Goal: Transaction & Acquisition: Purchase product/service

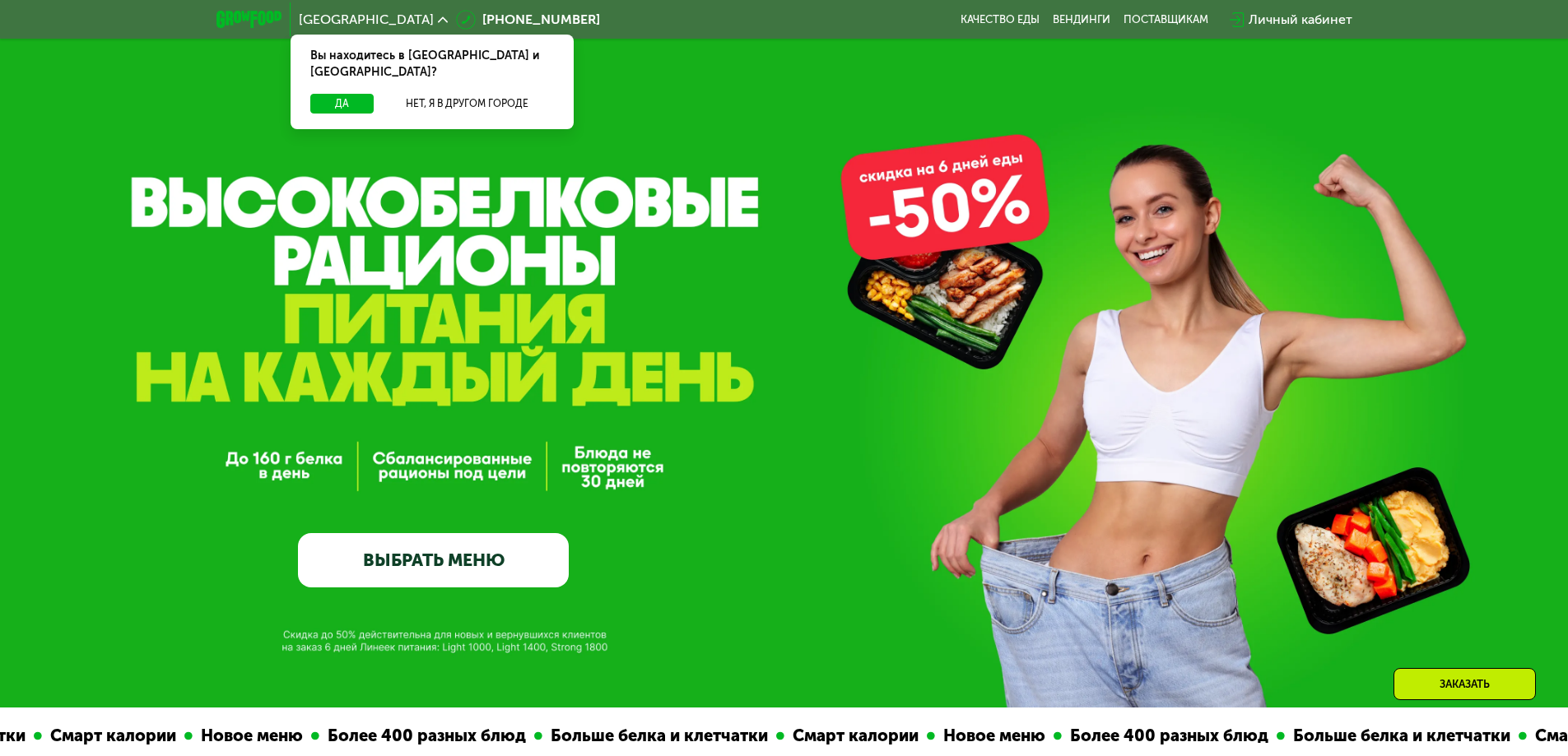
scroll to position [412, 0]
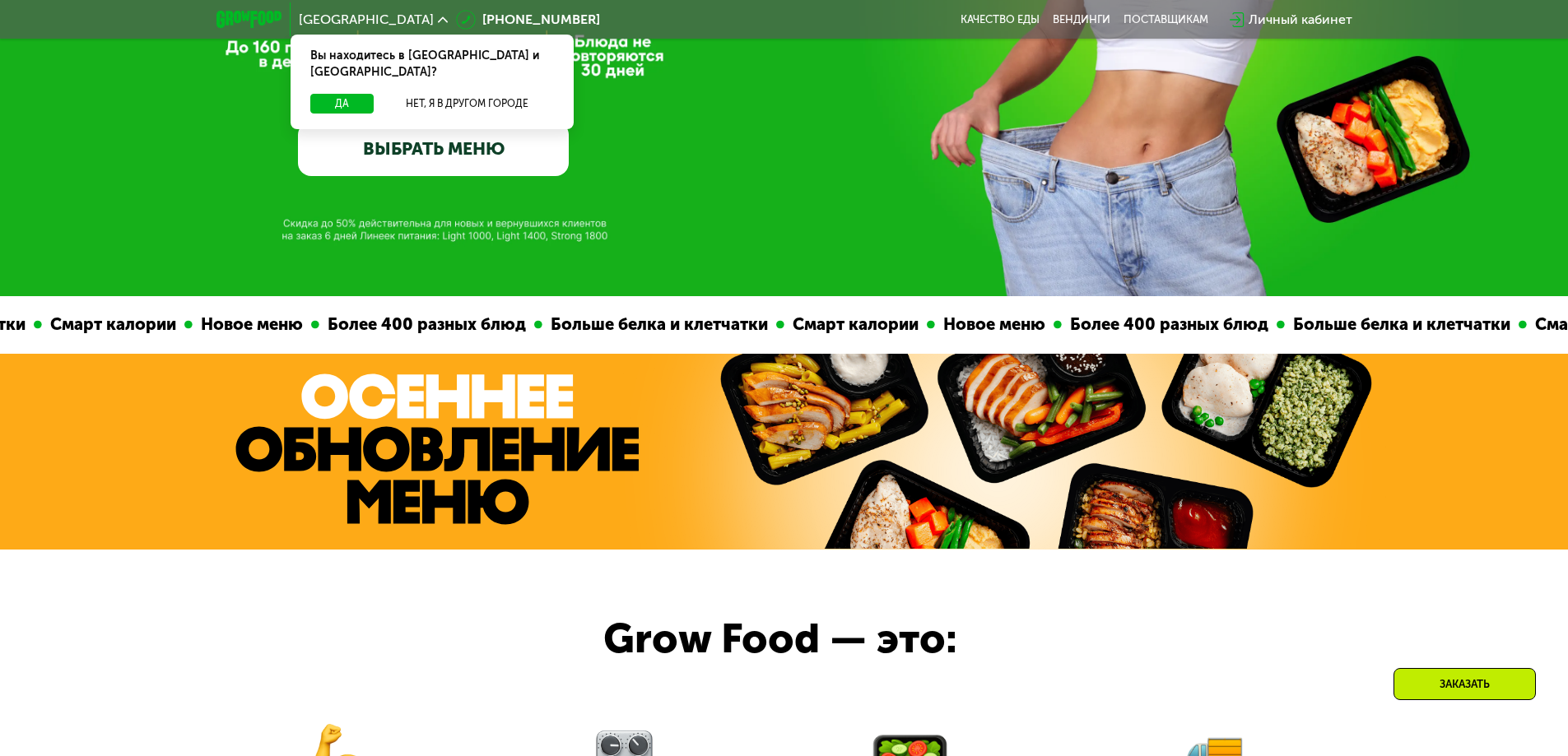
click at [455, 155] on link "ВЫБРАТЬ МЕНЮ" at bounding box center [433, 148] width 271 height 54
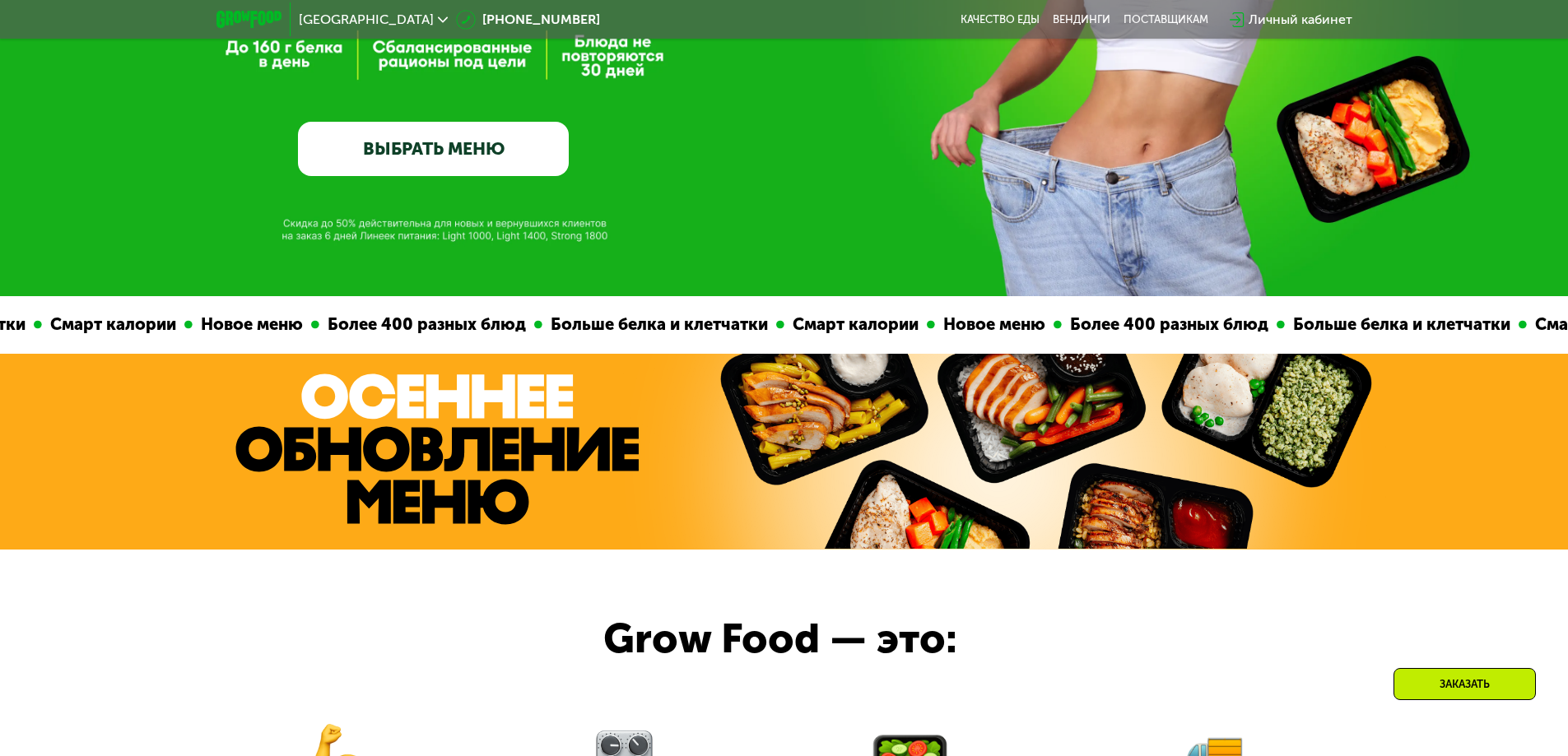
click at [374, 145] on link "ВЫБРАТЬ МЕНЮ" at bounding box center [433, 148] width 271 height 54
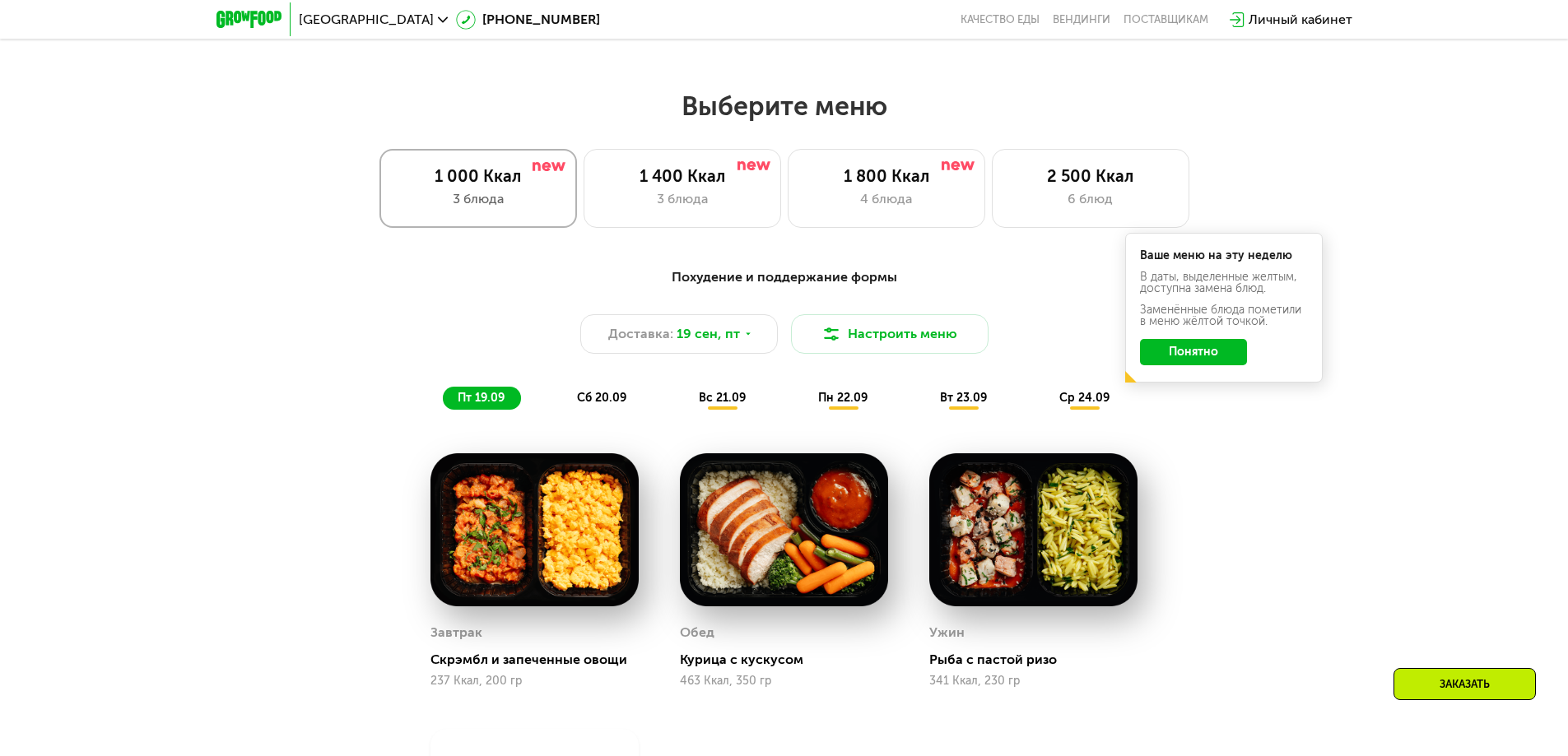
scroll to position [1316, 0]
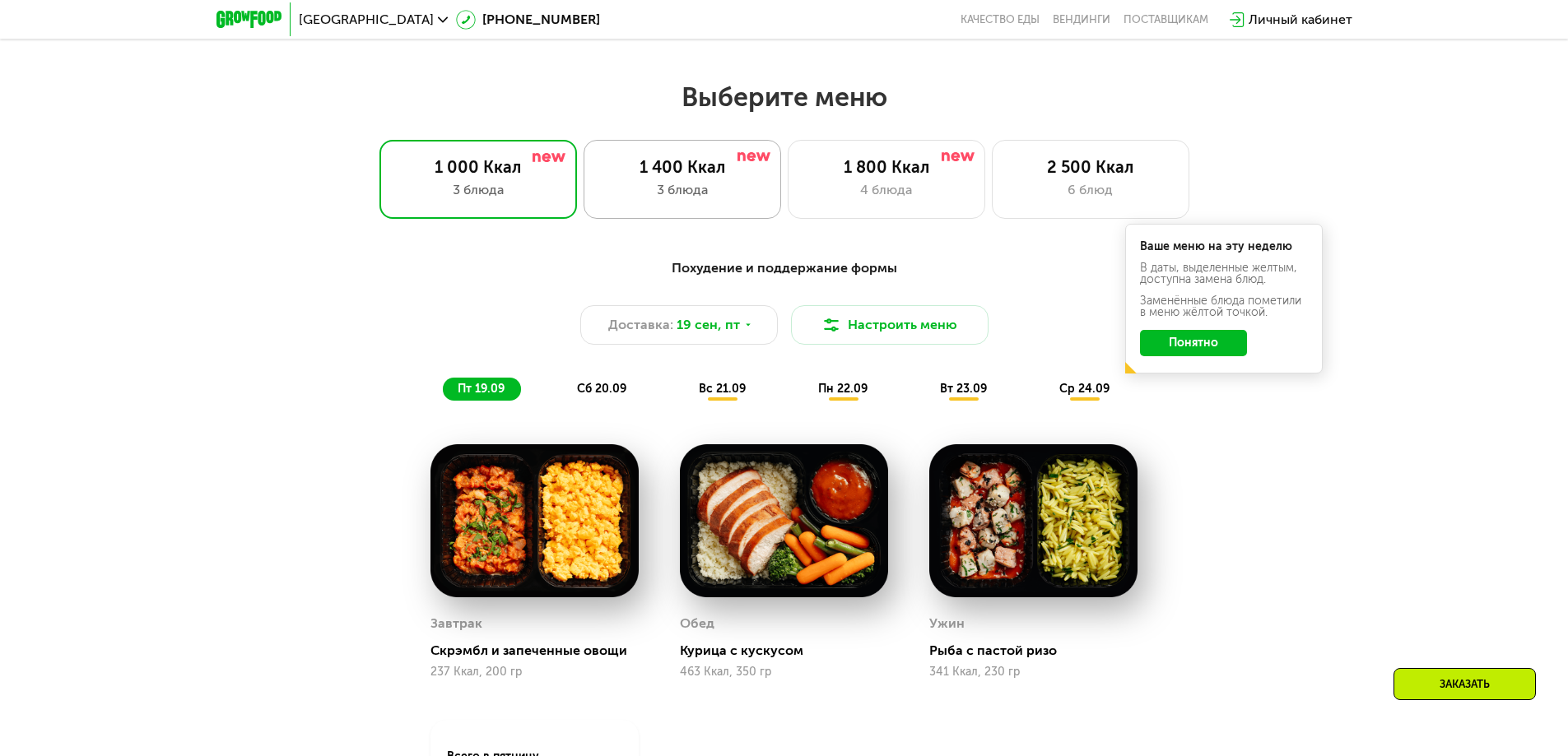
click at [668, 197] on div "3 блюда" at bounding box center [681, 189] width 163 height 20
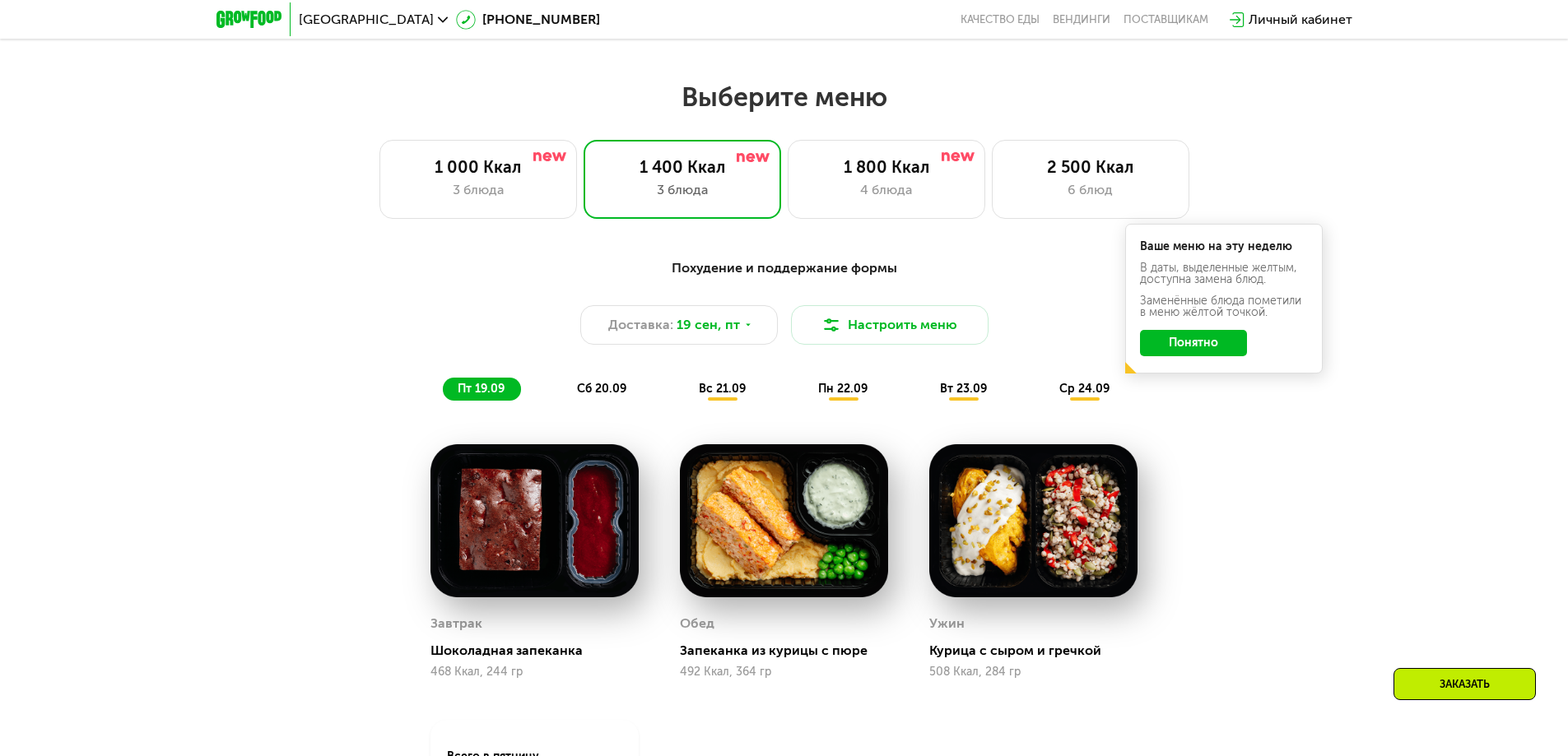
click at [1192, 352] on button "Понятно" at bounding box center [1193, 343] width 107 height 27
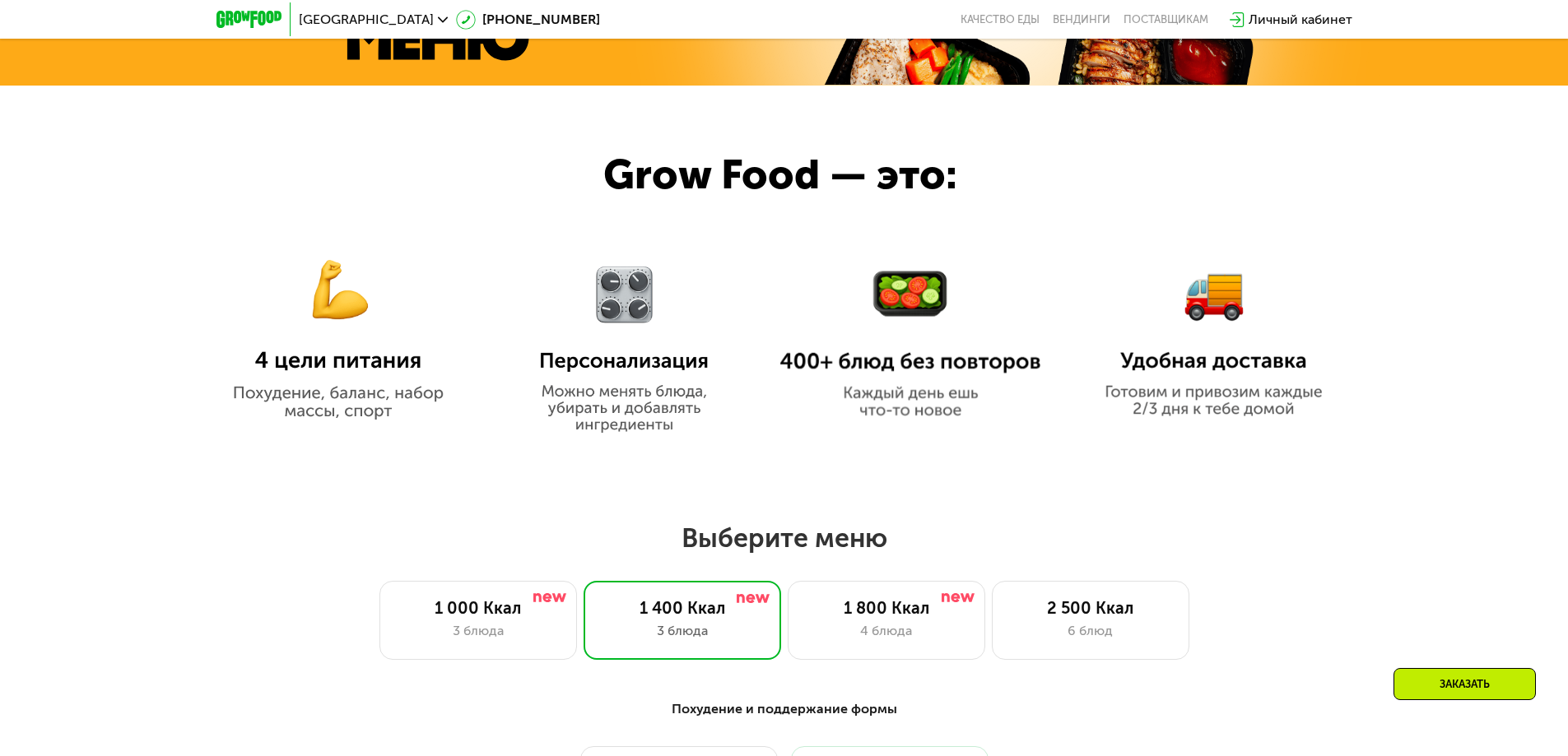
scroll to position [905, 0]
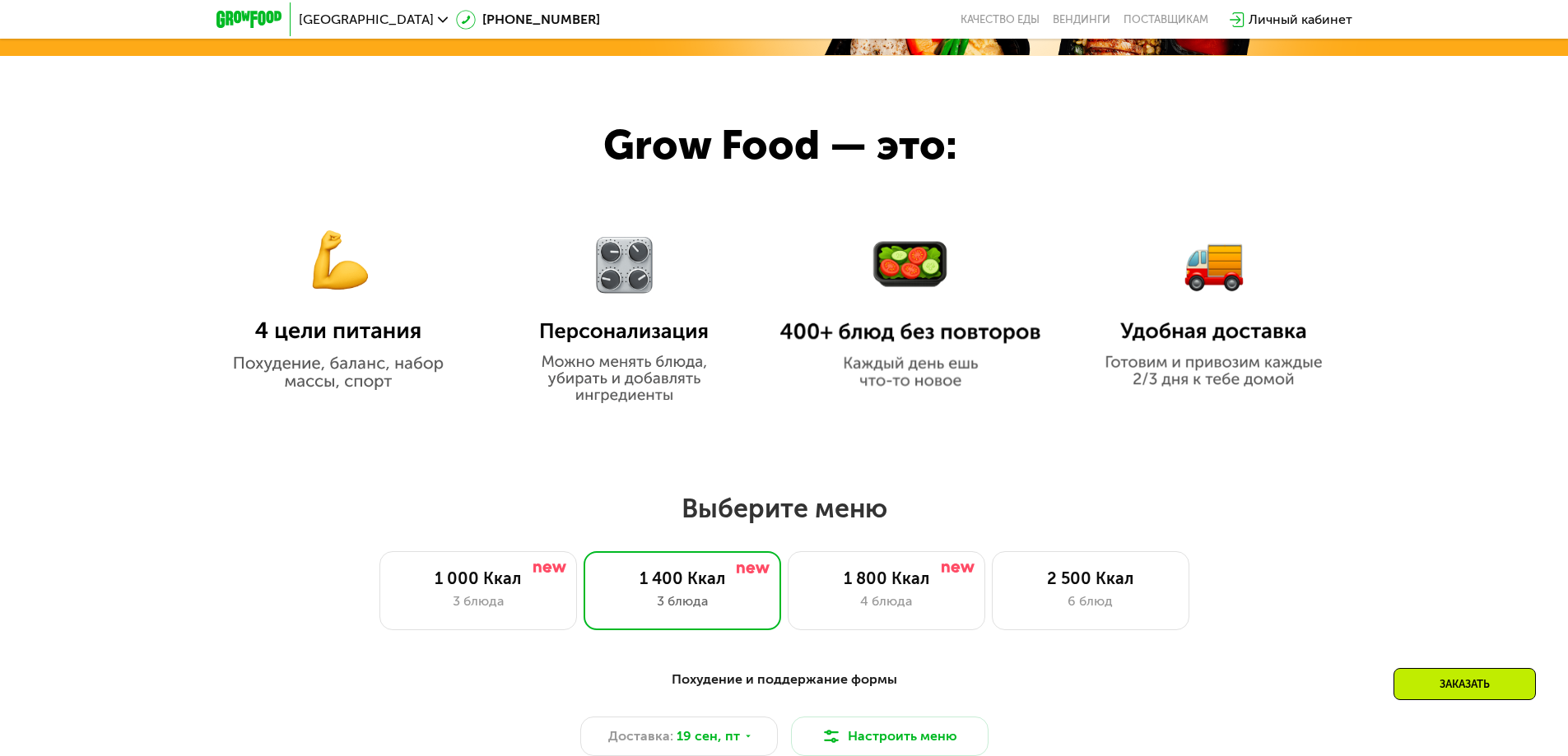
click at [1169, 506] on h2 "Выберите меню" at bounding box center [783, 508] width 1462 height 33
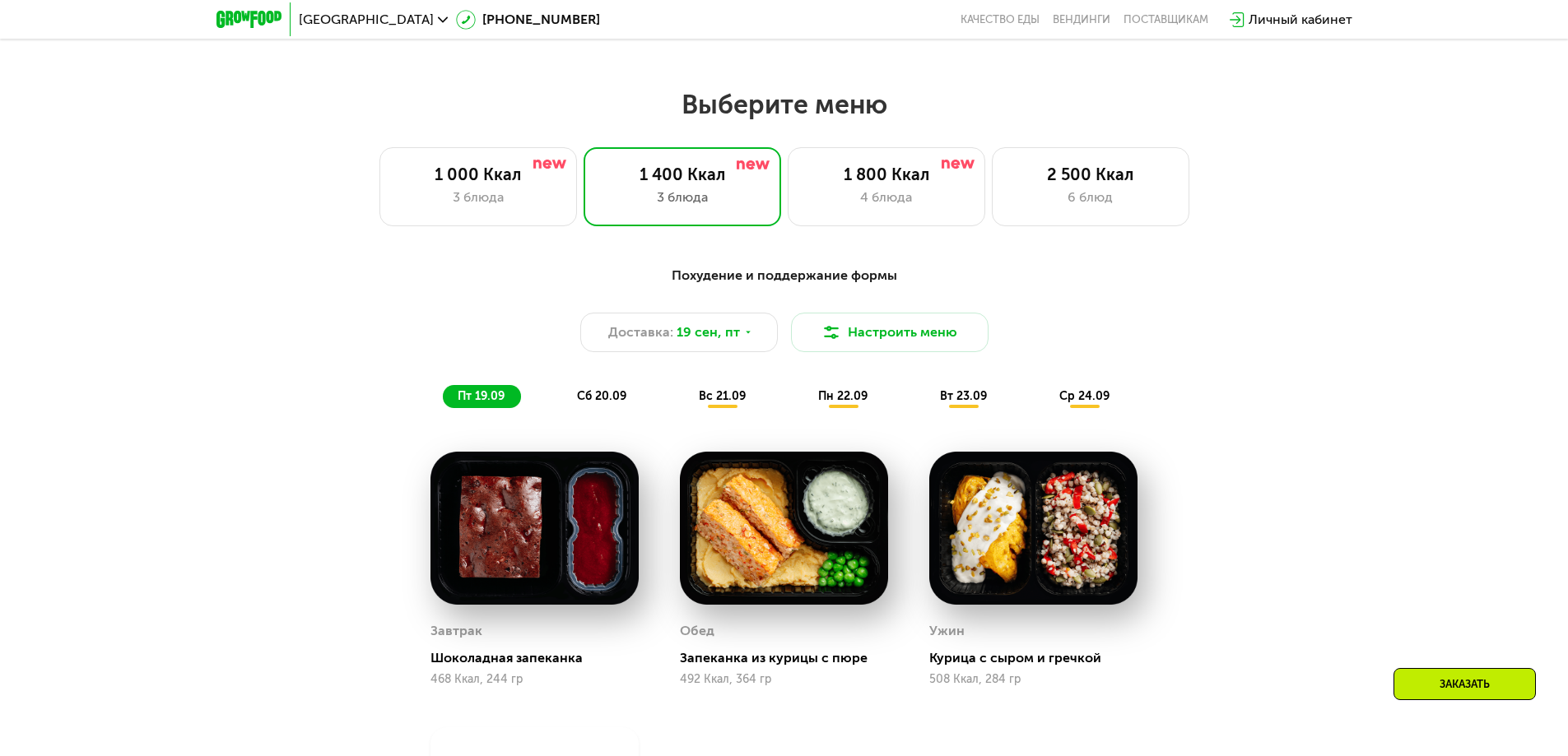
scroll to position [1316, 0]
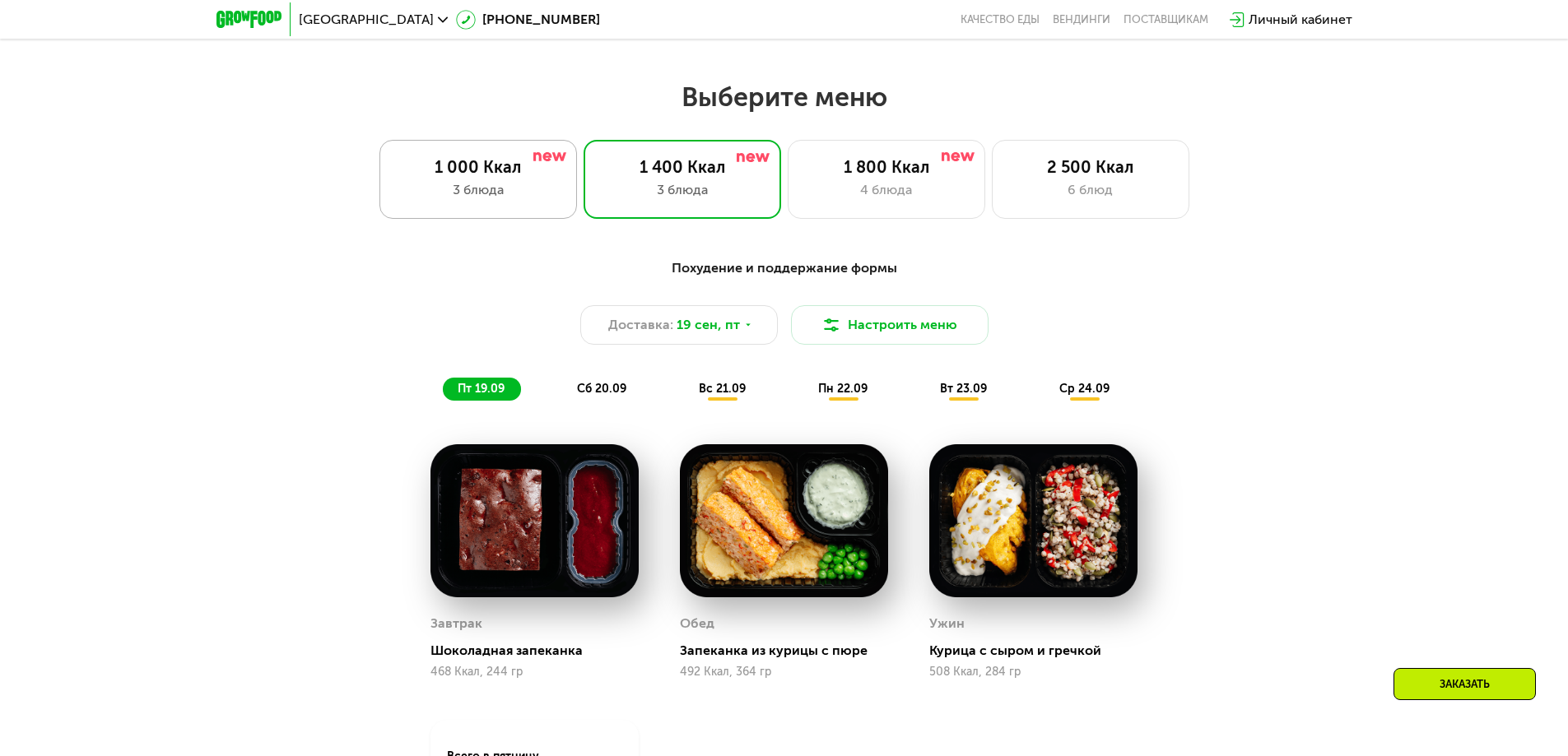
click at [528, 200] on div "3 блюда" at bounding box center [478, 189] width 163 height 20
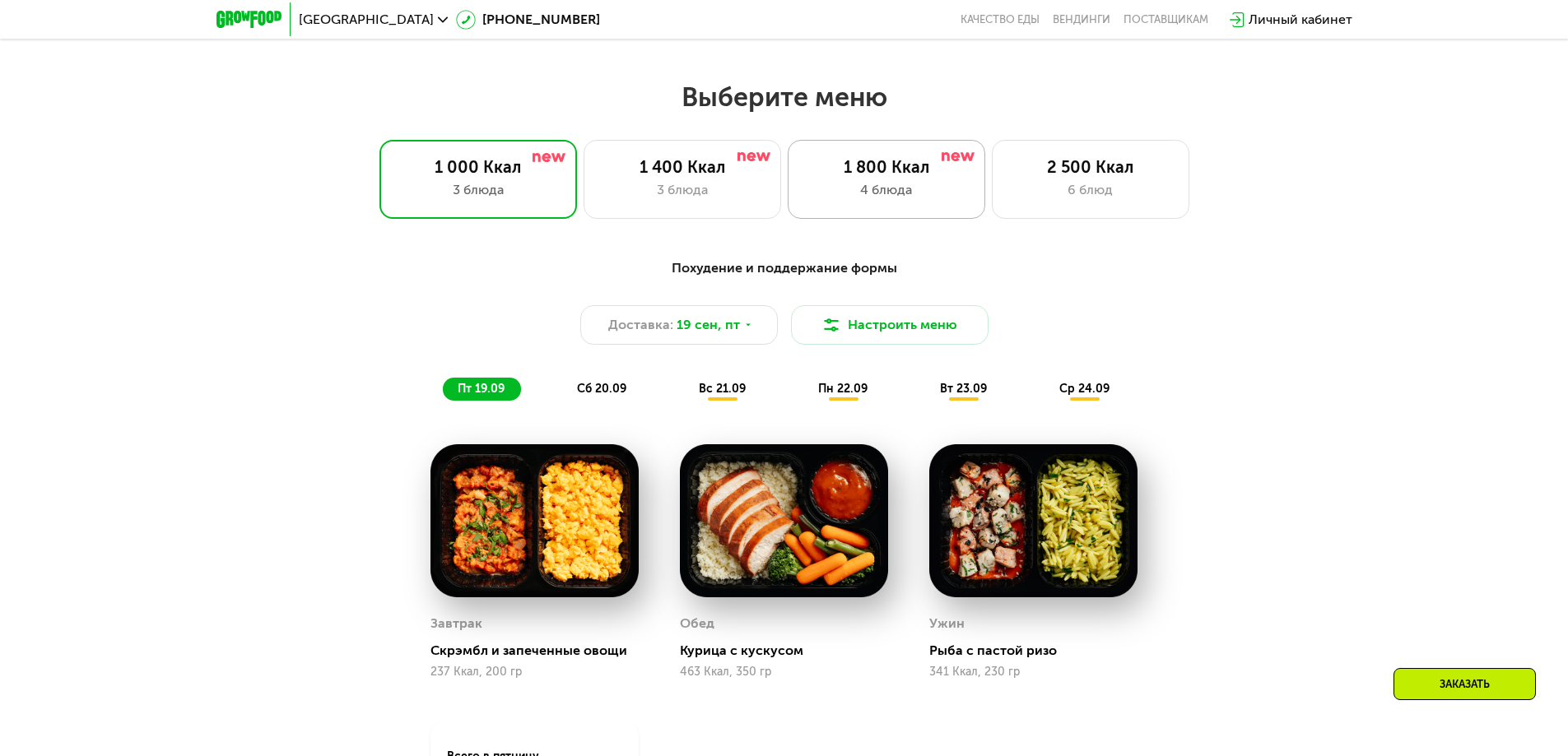
click at [943, 162] on img at bounding box center [958, 157] width 33 height 10
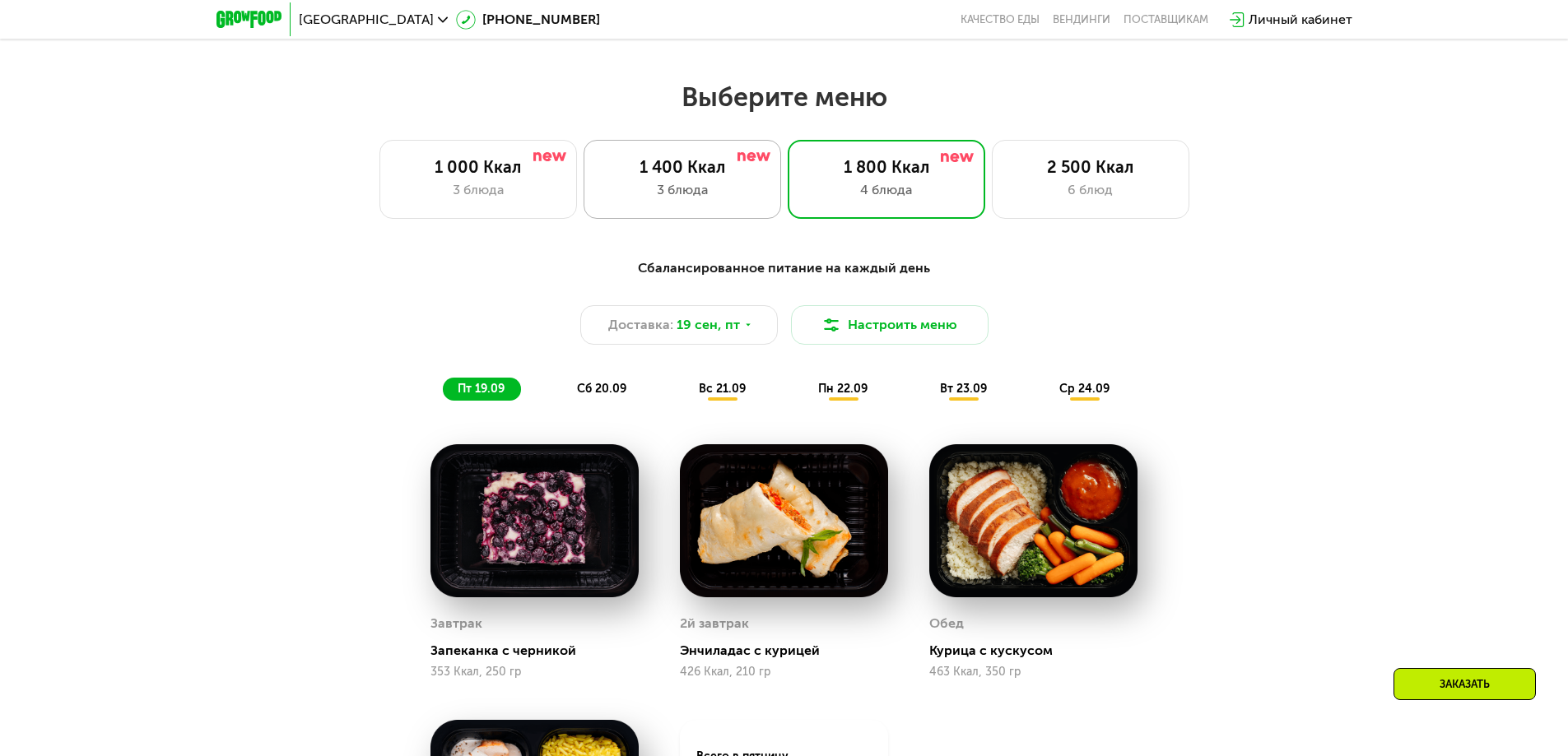
click at [695, 197] on div "3 блюда" at bounding box center [681, 189] width 163 height 20
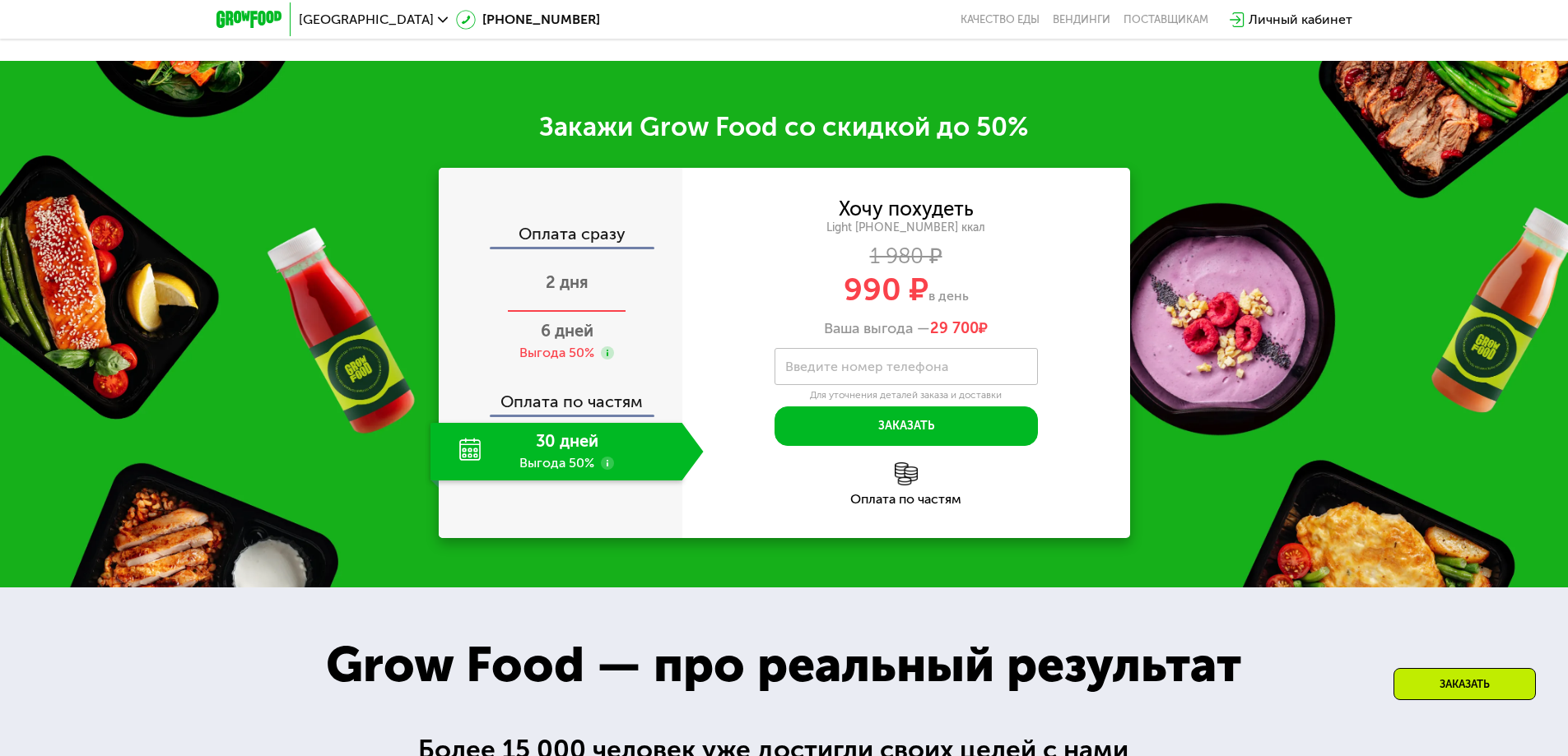
scroll to position [2221, 0]
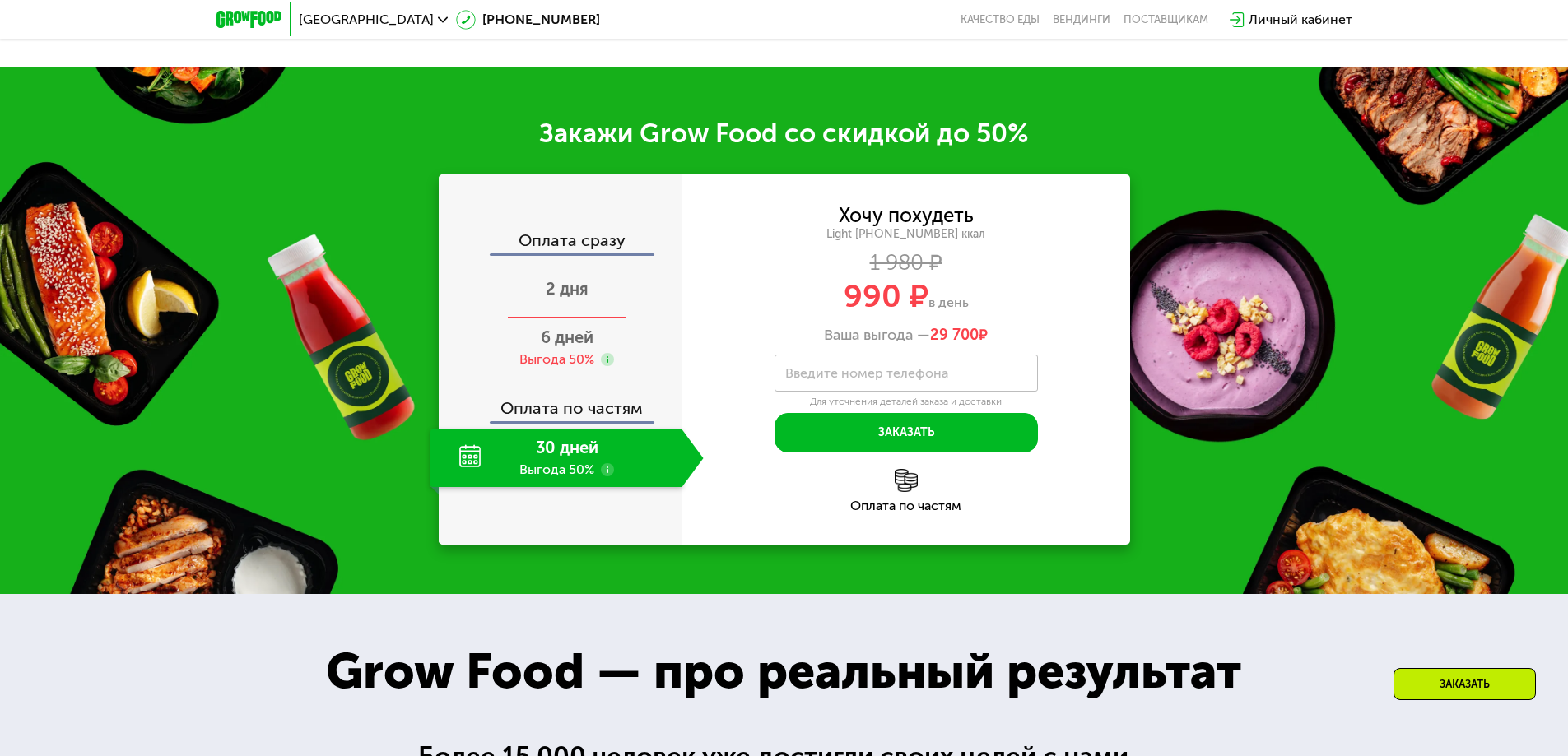
click at [564, 299] on span "2 дня" at bounding box center [567, 288] width 43 height 20
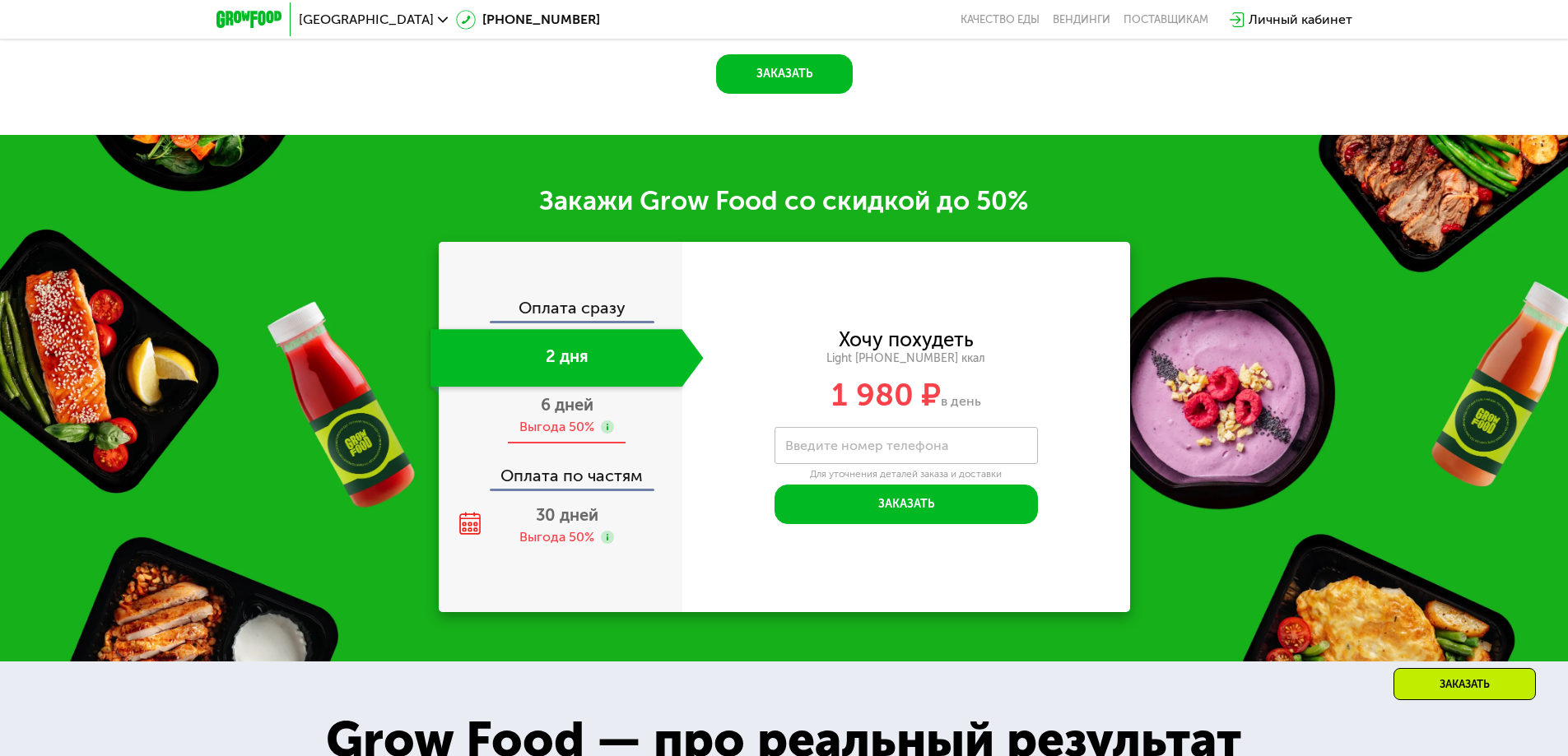
scroll to position [2289, 0]
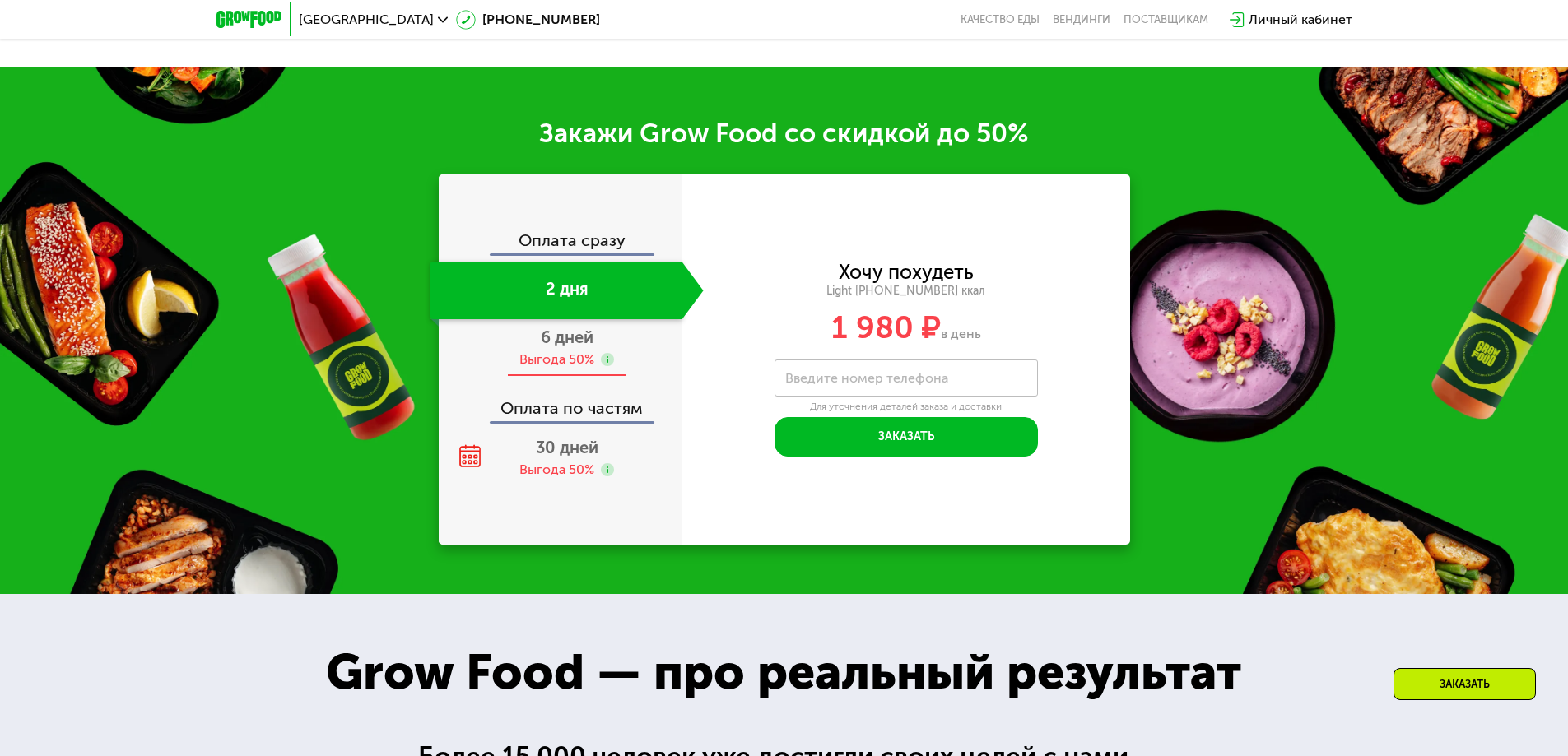
click at [546, 354] on div "6 дней Выгода 50%" at bounding box center [566, 348] width 273 height 58
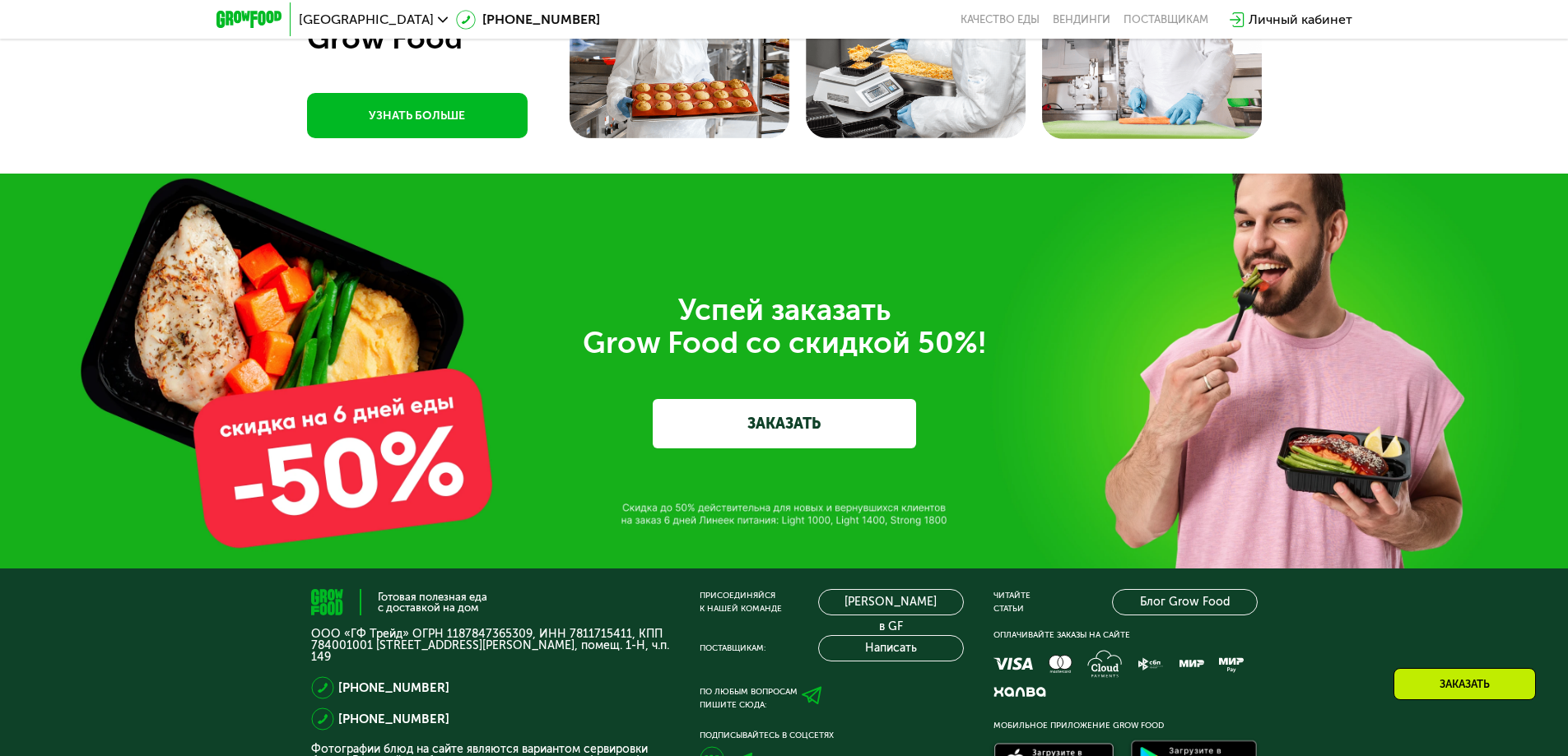
scroll to position [5645, 0]
